Goal: Task Accomplishment & Management: Manage account settings

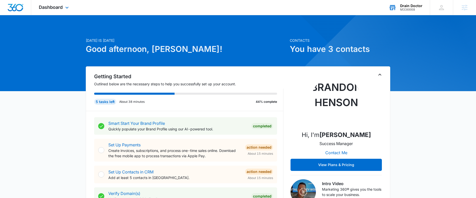
click at [409, 8] on div "M336668" at bounding box center [411, 10] width 22 height 4
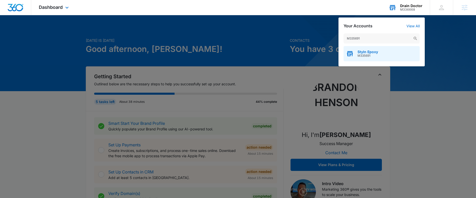
type input "M335691"
click at [367, 55] on span "M335691" at bounding box center [367, 56] width 21 height 4
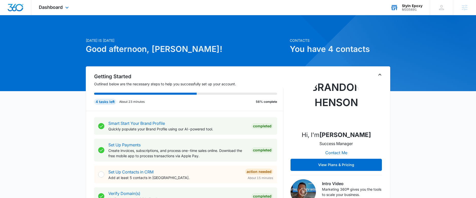
click at [55, 3] on div "Dashboard Apps Reputation Websites Forms CRM Email Social Shop Payments POS Con…" at bounding box center [54, 7] width 46 height 15
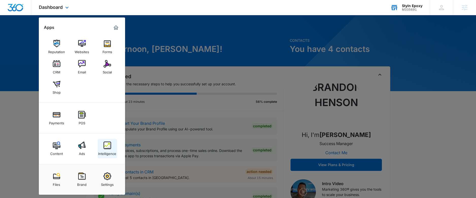
click at [111, 152] on div "Intelligence" at bounding box center [107, 152] width 18 height 7
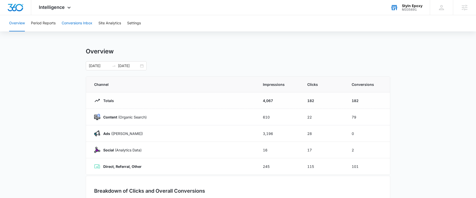
click at [75, 23] on button "Conversions Inbox" at bounding box center [77, 23] width 31 height 16
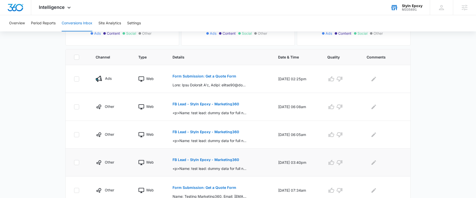
scroll to position [94, 0]
click at [341, 79] on icon "button" at bounding box center [339, 79] width 6 height 6
click at [376, 79] on icon "Edit Comments" at bounding box center [373, 79] width 5 height 5
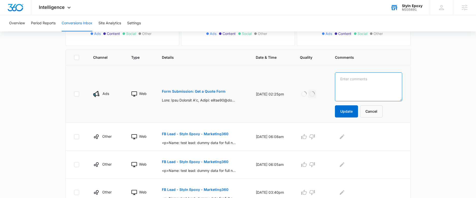
click at [375, 80] on textarea at bounding box center [368, 87] width 67 height 29
type textarea "2 hours away, found someone to do job for $3 sq/ft"
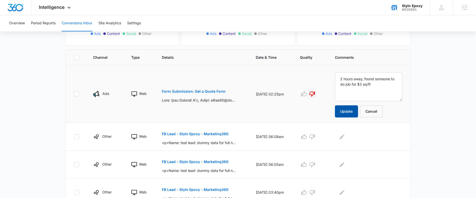
click at [353, 114] on button "Update" at bounding box center [346, 111] width 23 height 12
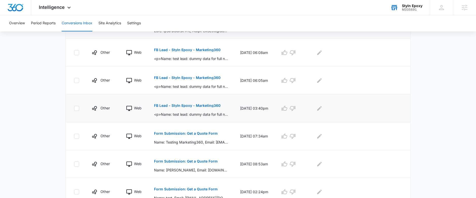
scroll to position [154, 0]
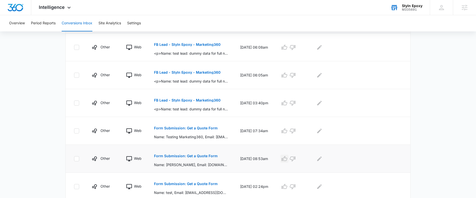
click at [287, 159] on icon "button" at bounding box center [284, 159] width 6 height 6
click at [322, 158] on icon "Edit Comments" at bounding box center [319, 158] width 5 height 5
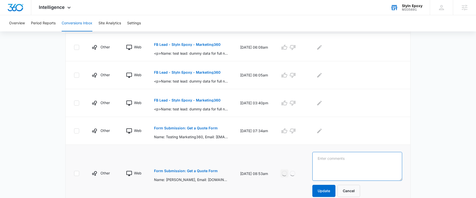
click at [331, 160] on textarea at bounding box center [357, 166] width 90 height 29
click at [335, 159] on textarea "Good ead but tough client. Wanting cheap and 10+ year warranty." at bounding box center [357, 166] width 90 height 29
type textarea "Good lead but tough client. Wanting cheap and 10+ year warranty."
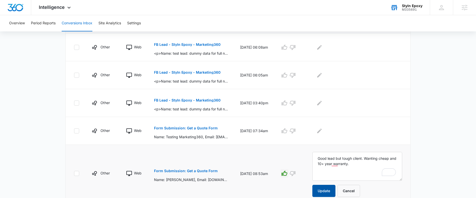
click at [329, 192] on button "Update" at bounding box center [323, 191] width 23 height 12
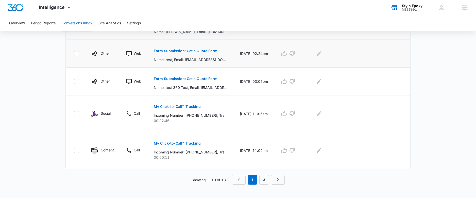
scroll to position [274, 0]
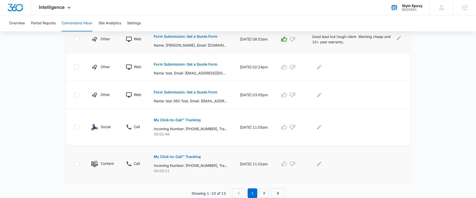
click at [76, 162] on icon at bounding box center [76, 164] width 5 height 5
click at [74, 164] on input "checkbox" at bounding box center [74, 164] width 0 height 0
checkbox input "true"
click at [77, 128] on icon at bounding box center [76, 127] width 5 height 5
click at [74, 128] on input "checkbox" at bounding box center [74, 127] width 0 height 0
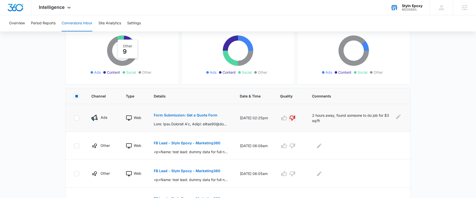
scroll to position [0, 0]
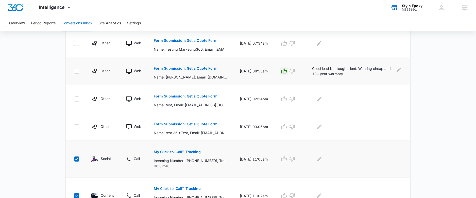
click at [76, 159] on icon at bounding box center [76, 159] width 5 height 5
click at [74, 159] on input "checkbox" at bounding box center [74, 159] width 0 height 0
checkbox input "false"
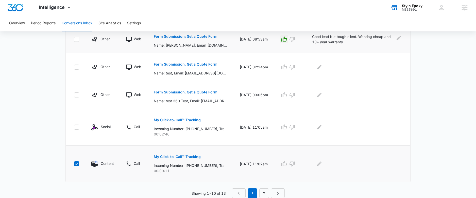
click at [76, 165] on icon at bounding box center [76, 164] width 5 height 5
click at [74, 164] on input "checkbox" at bounding box center [74, 164] width 0 height 0
checkbox input "false"
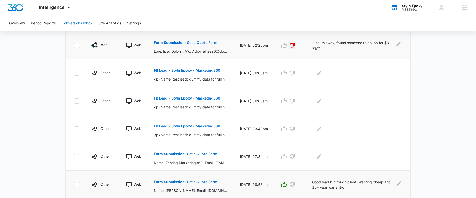
scroll to position [69, 0]
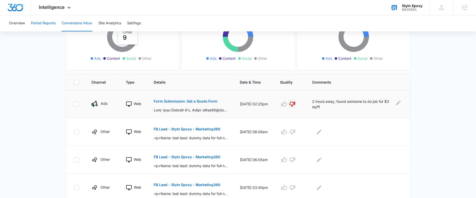
click at [45, 23] on button "Period Reports" at bounding box center [43, 23] width 25 height 16
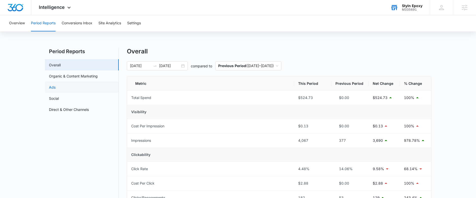
click at [56, 90] on link "Ads" at bounding box center [52, 87] width 7 height 5
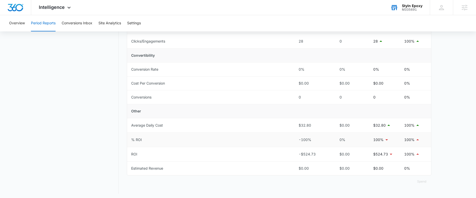
scroll to position [173, 0]
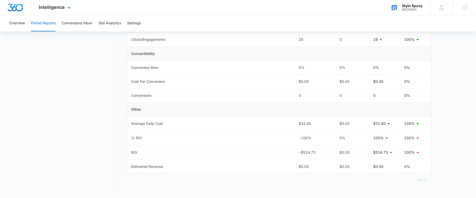
click at [55, 4] on div "Intelligence Apps Reputation Websites Forms CRM Email Social Shop Payments POS …" at bounding box center [55, 7] width 48 height 15
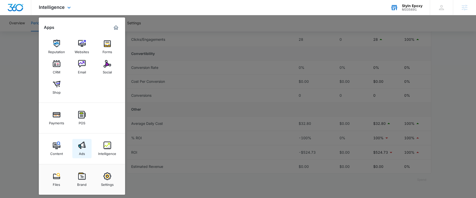
click at [82, 149] on img at bounding box center [82, 146] width 8 height 8
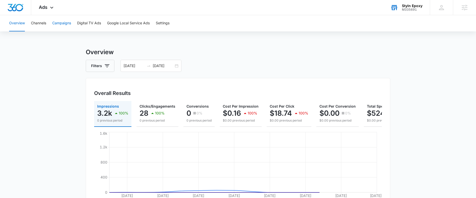
click at [59, 23] on button "Campaigns" at bounding box center [61, 23] width 19 height 16
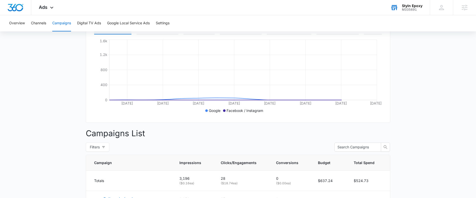
scroll to position [188, 0]
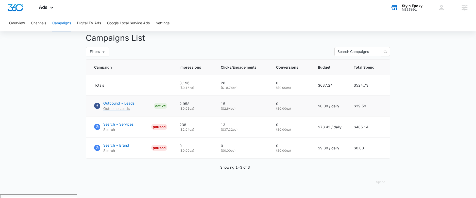
click at [120, 106] on p "Outbound - Leads" at bounding box center [118, 103] width 31 height 5
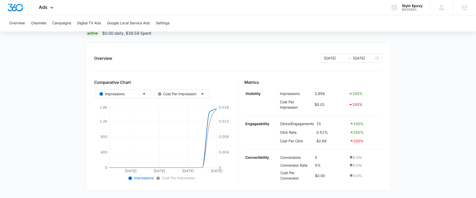
scroll to position [48, 0]
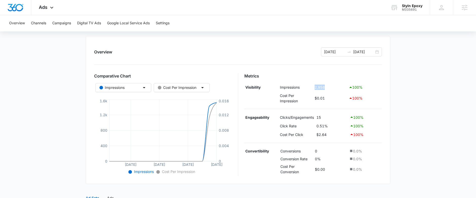
drag, startPoint x: 326, startPoint y: 87, endPoint x: 314, endPoint y: 87, distance: 12.2
click at [314, 87] on td "2,958" at bounding box center [330, 87] width 34 height 9
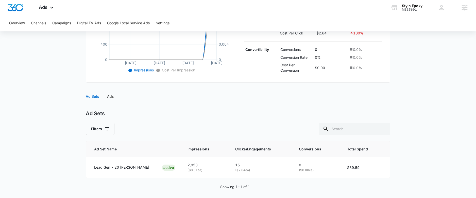
scroll to position [153, 0]
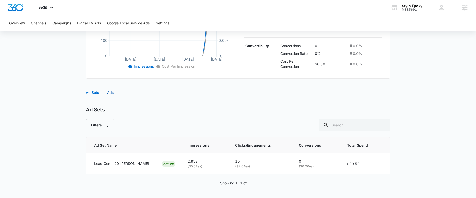
click at [111, 94] on div "Ads" at bounding box center [110, 93] width 7 height 6
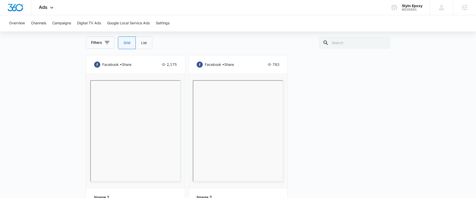
scroll to position [252, 0]
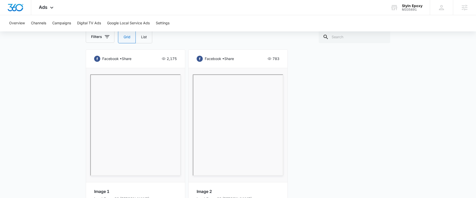
click at [163, 58] on icon at bounding box center [164, 59] width 4 height 3
click at [314, 120] on div "facebook • share 2,175 Image 1 Lead Gen - 20 Mile Radius Active facebook • shar…" at bounding box center [238, 132] width 304 height 167
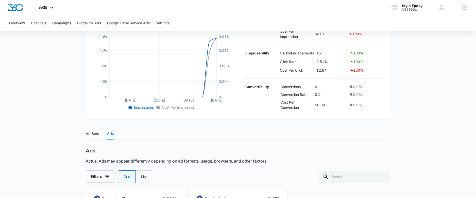
scroll to position [111, 0]
